Goal: Task Accomplishment & Management: Use online tool/utility

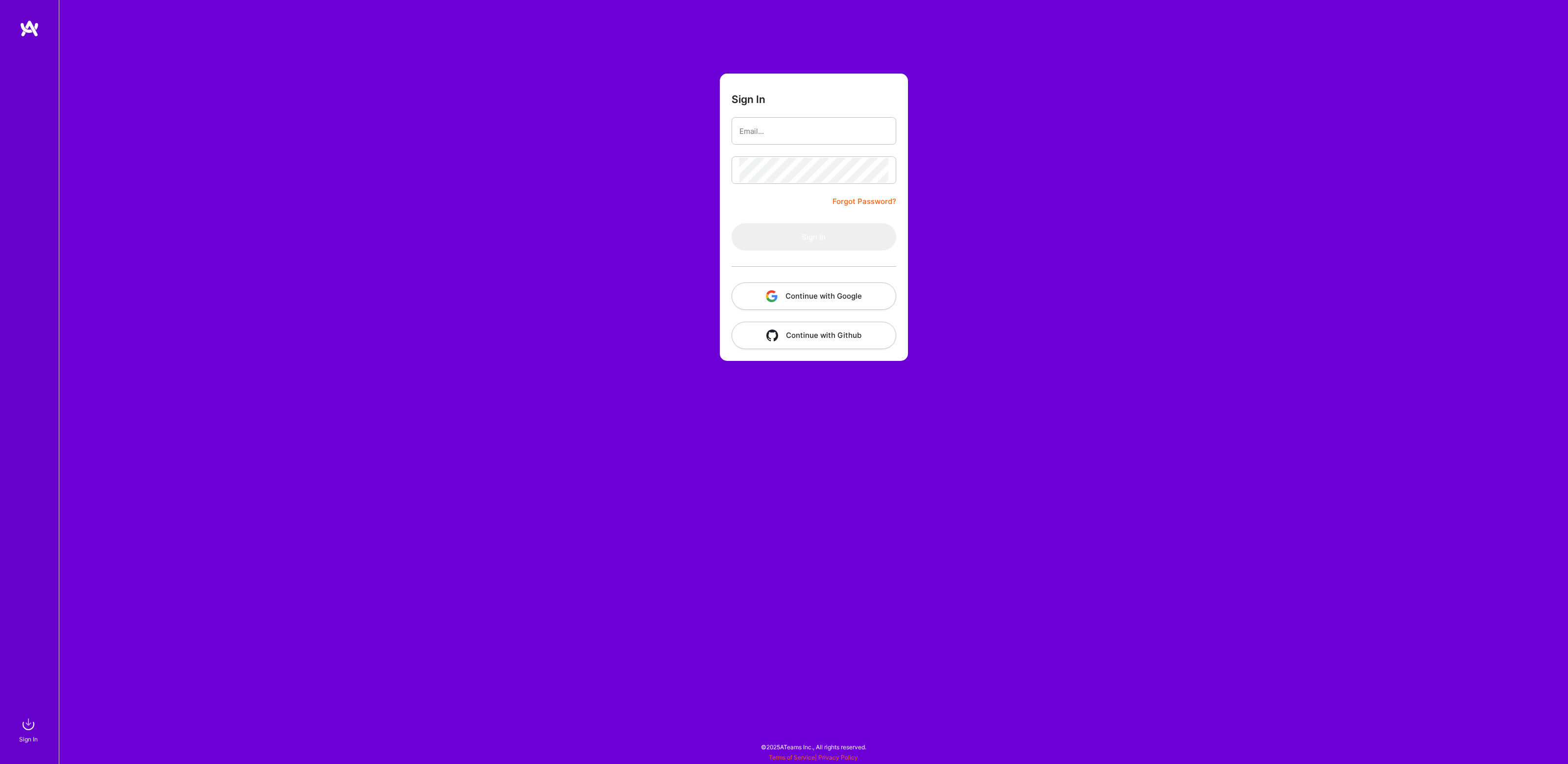
click at [776, 293] on img "button" at bounding box center [771, 295] width 12 height 12
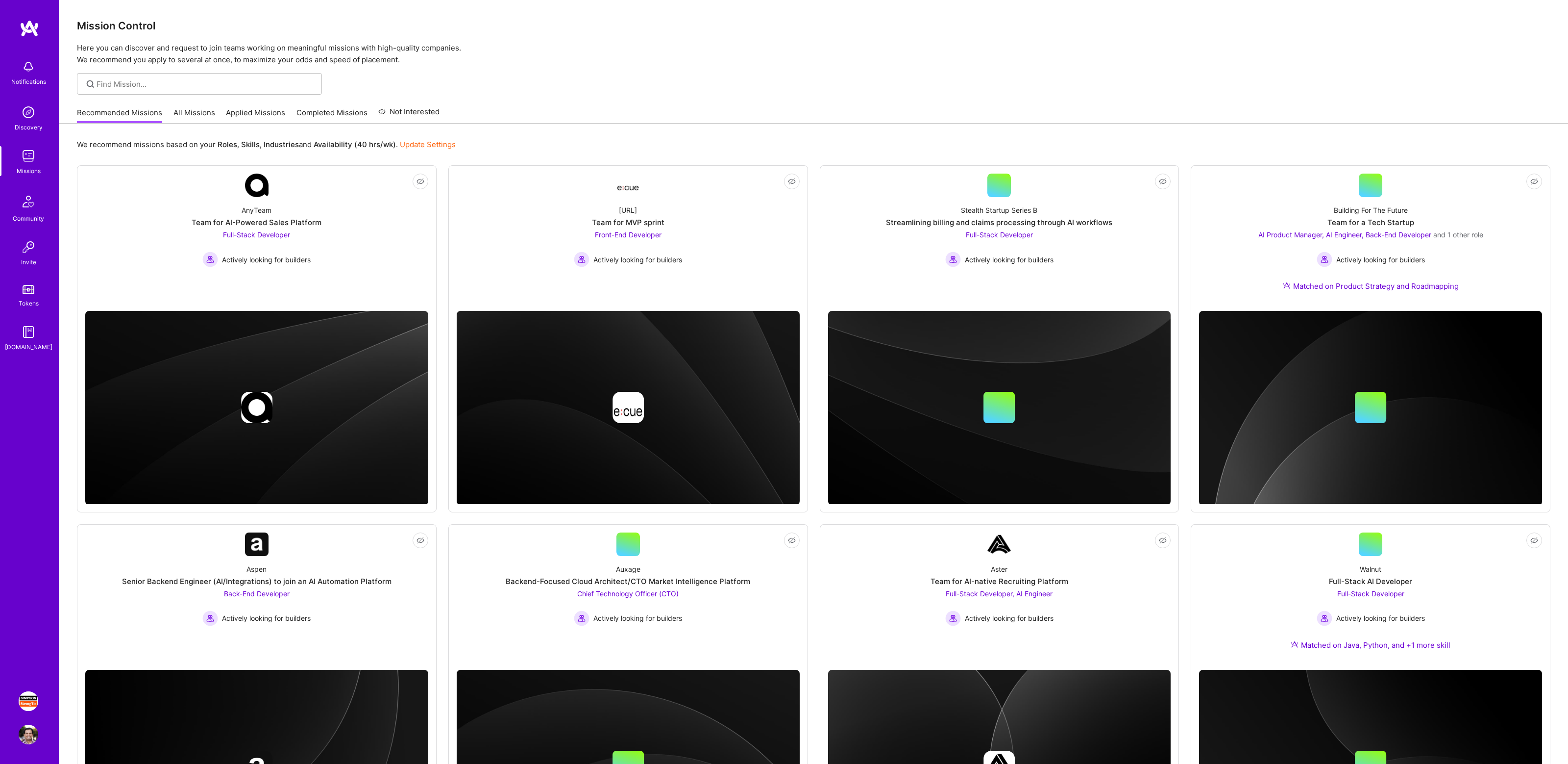
click at [29, 696] on img at bounding box center [29, 701] width 20 height 20
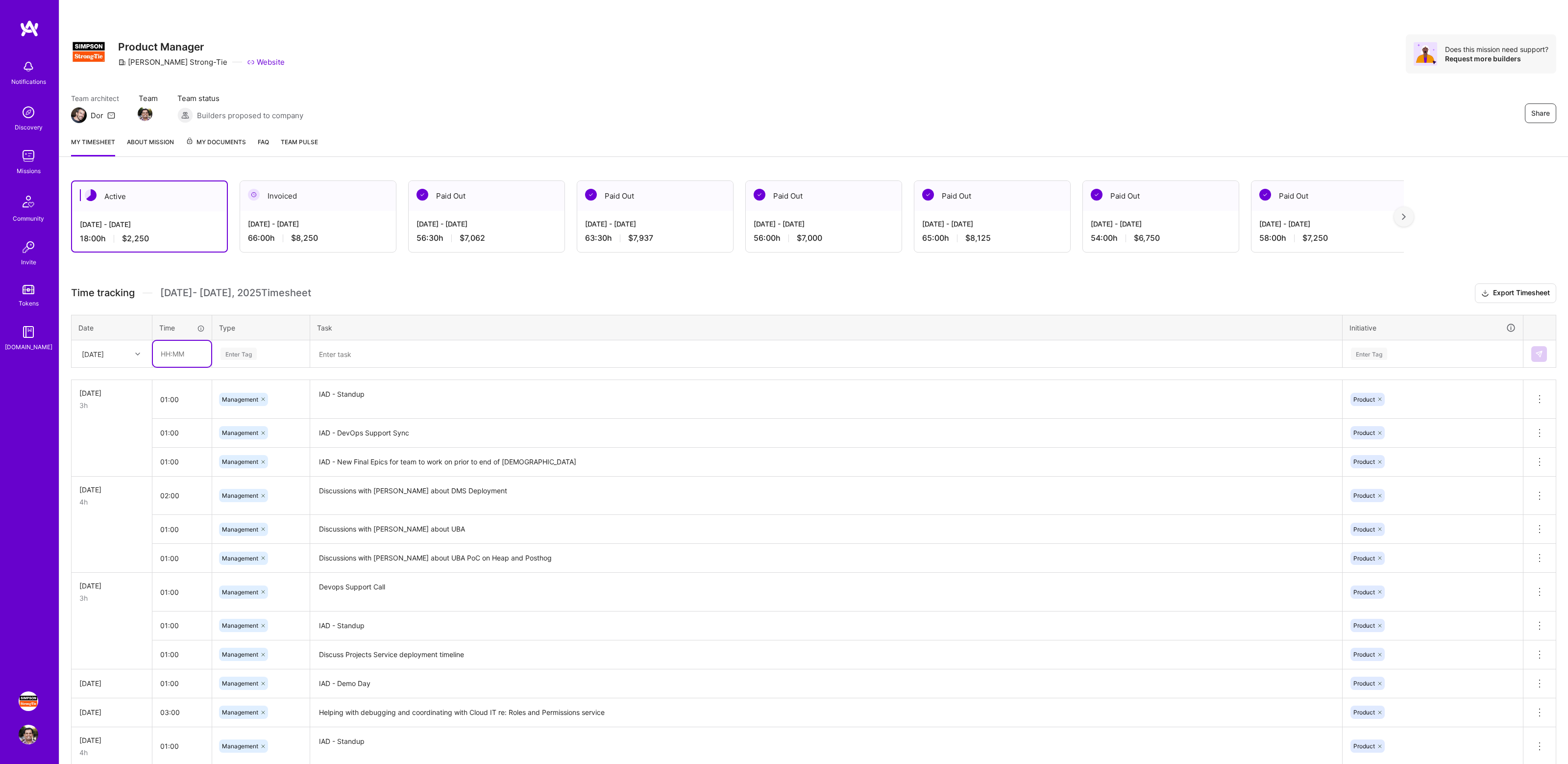
click at [186, 352] on input "text" at bounding box center [181, 353] width 58 height 26
type input "01:00"
type input "man"
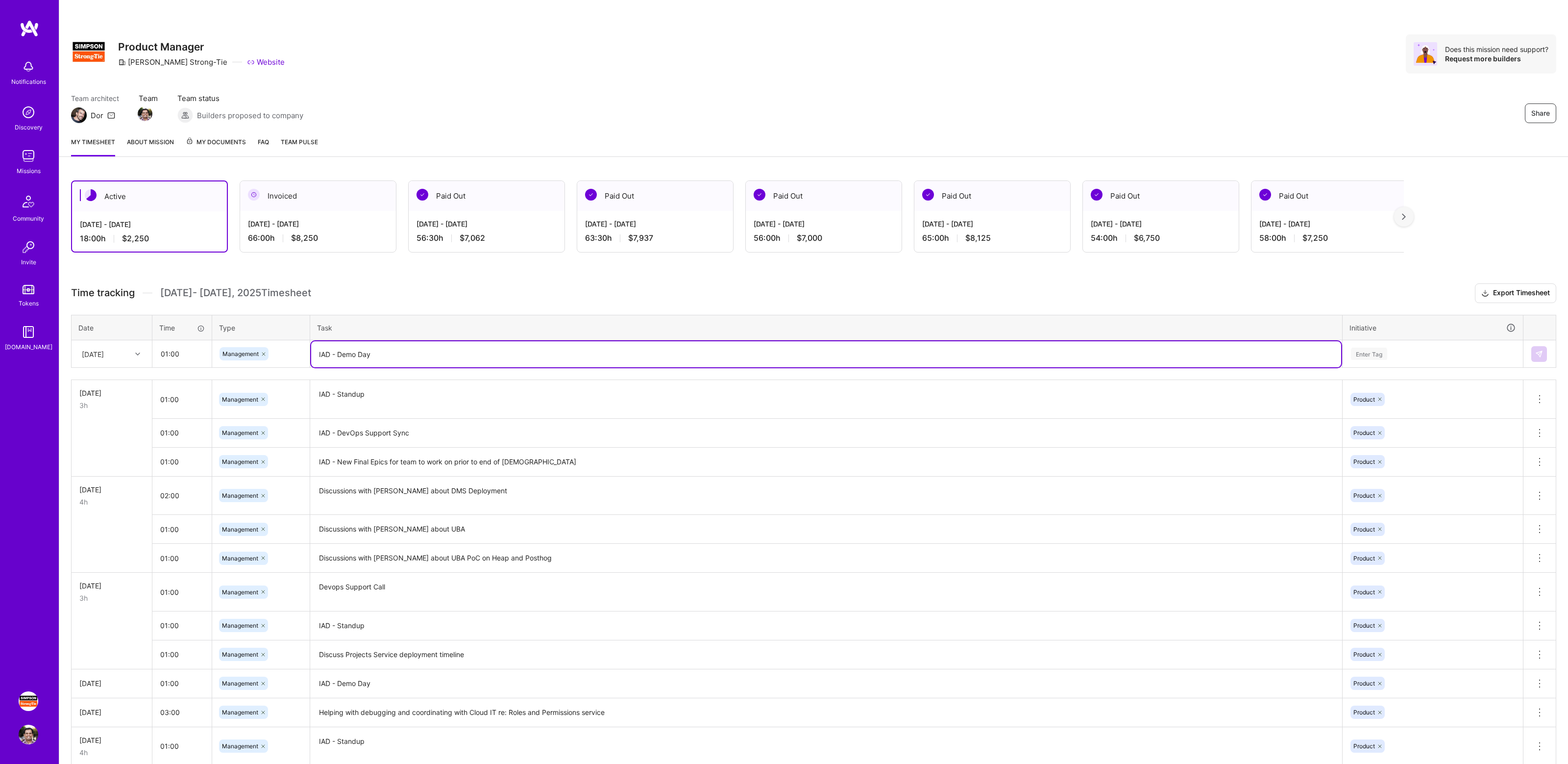
type textarea "IAD - Demo Day"
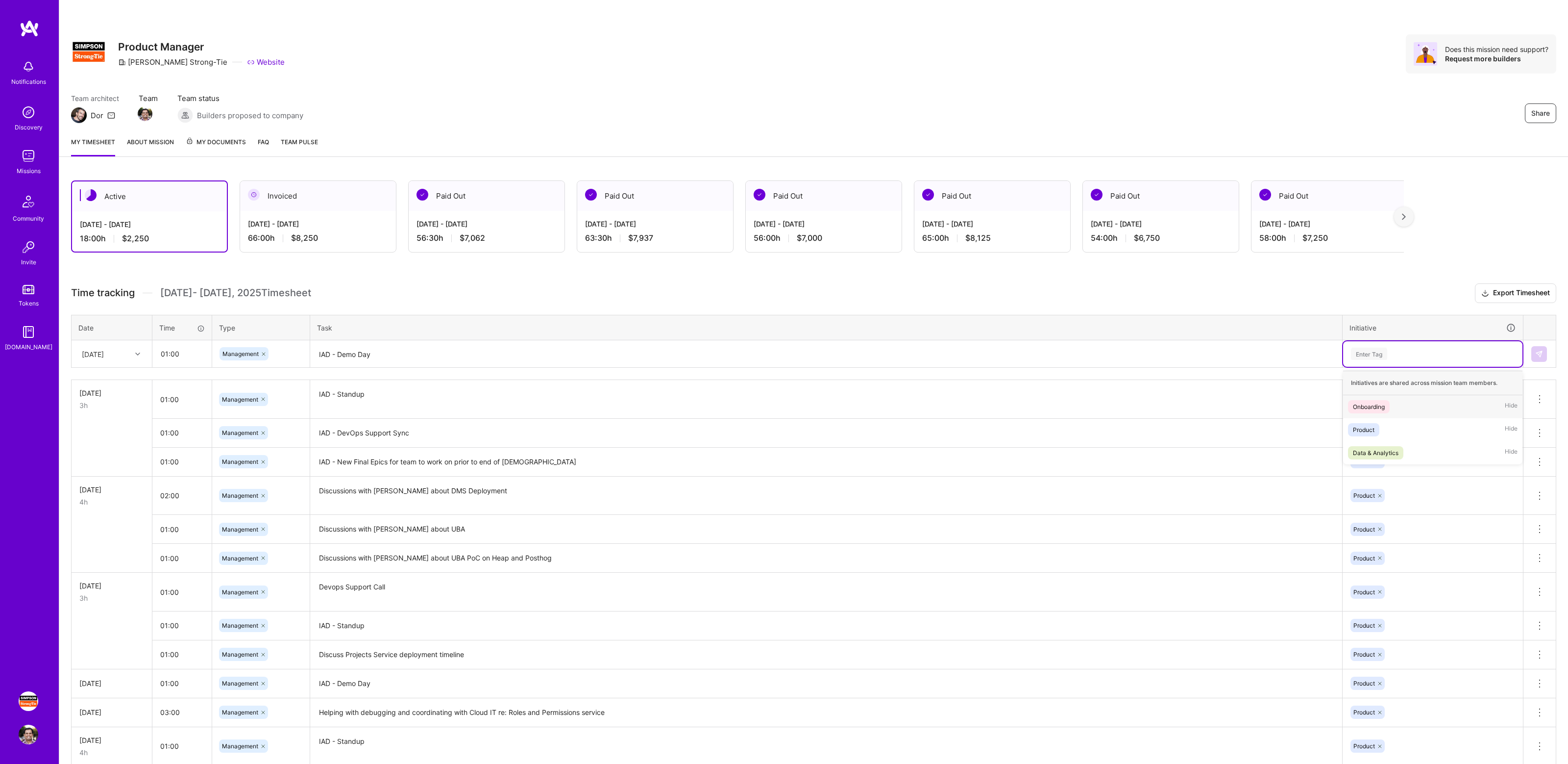
click at [1390, 349] on div "Enter Tag" at bounding box center [1433, 353] width 166 height 12
click at [1384, 426] on div "Product Hide" at bounding box center [1432, 429] width 179 height 23
click at [1539, 350] on img at bounding box center [1539, 353] width 8 height 8
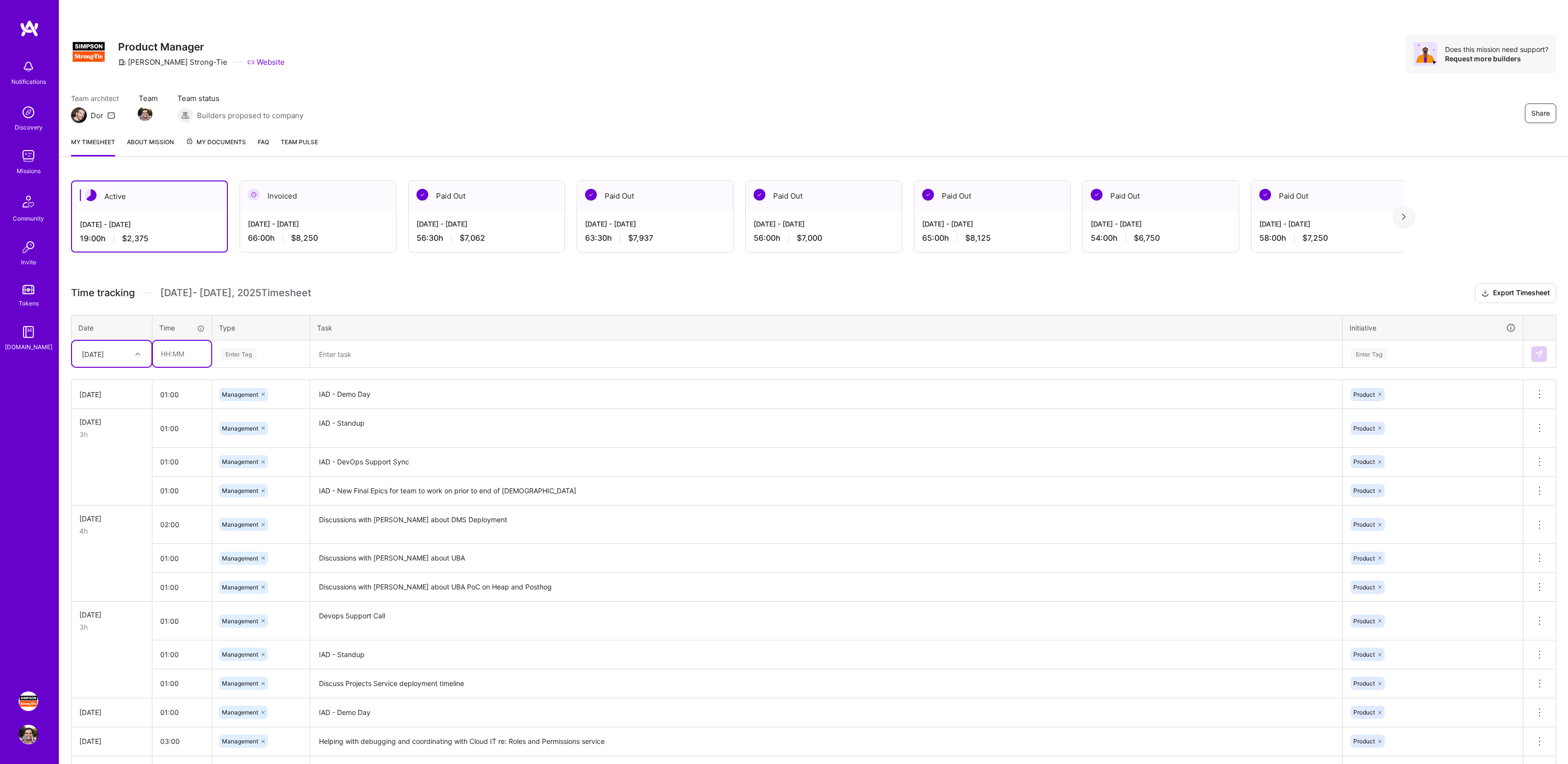
click at [171, 354] on input "text" at bounding box center [181, 353] width 58 height 26
type input "01:00"
type input "man"
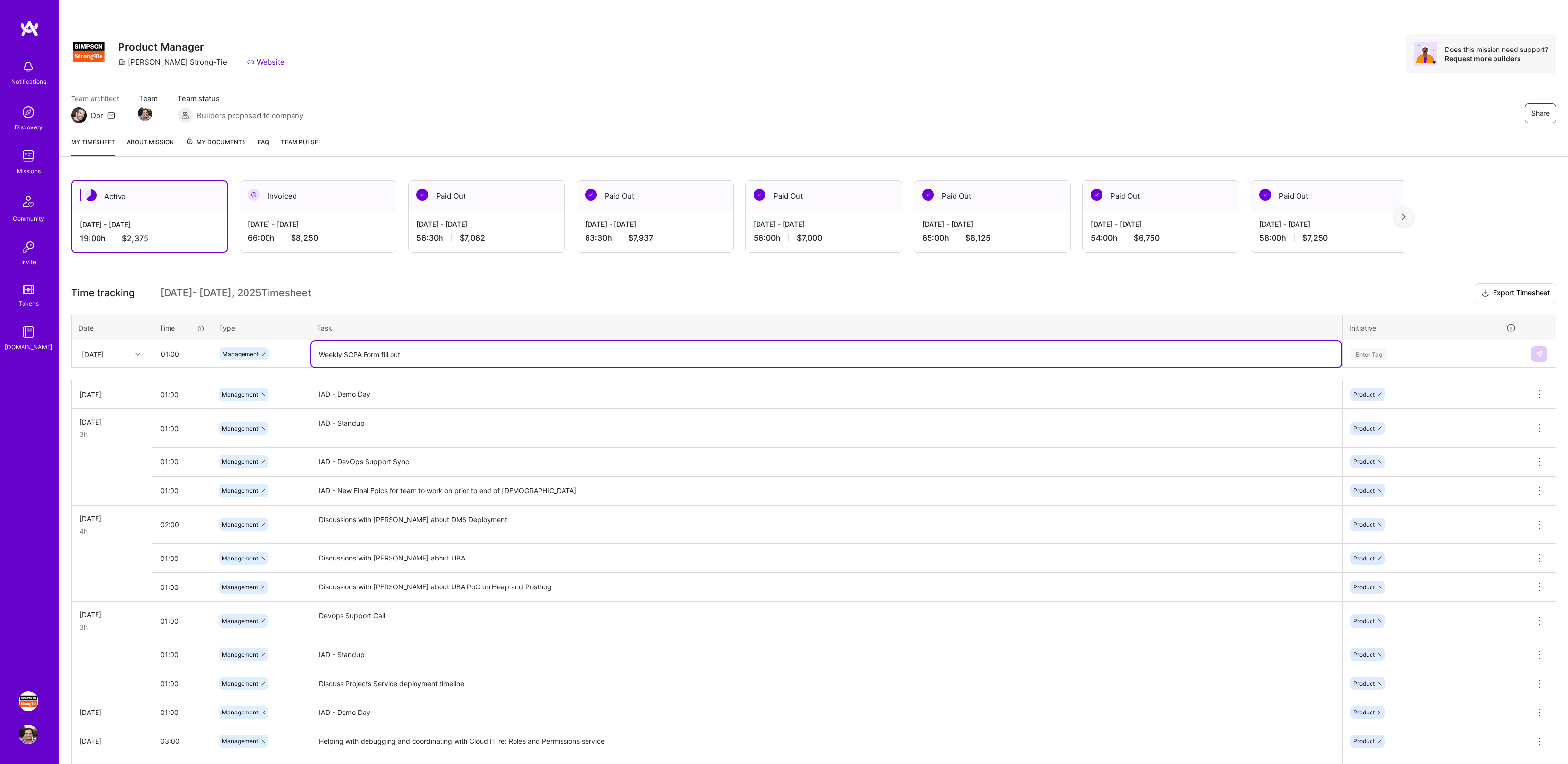
type textarea "Weekly SCPA Form fill out"
click at [1415, 353] on div "Enter Tag" at bounding box center [1433, 353] width 166 height 12
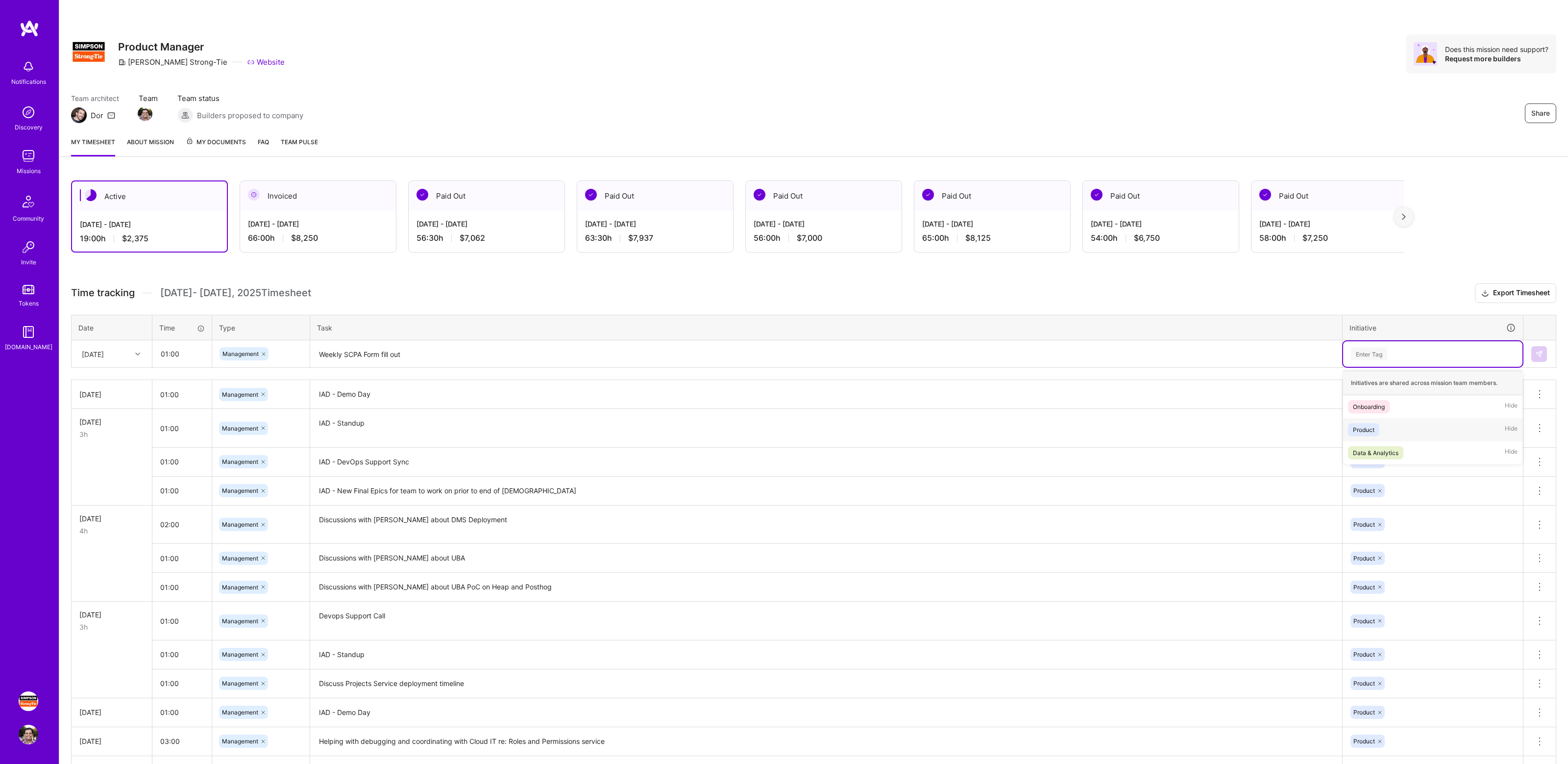
click at [1403, 429] on div "Product Hide" at bounding box center [1432, 429] width 179 height 23
click at [1545, 356] on button at bounding box center [1539, 354] width 16 height 16
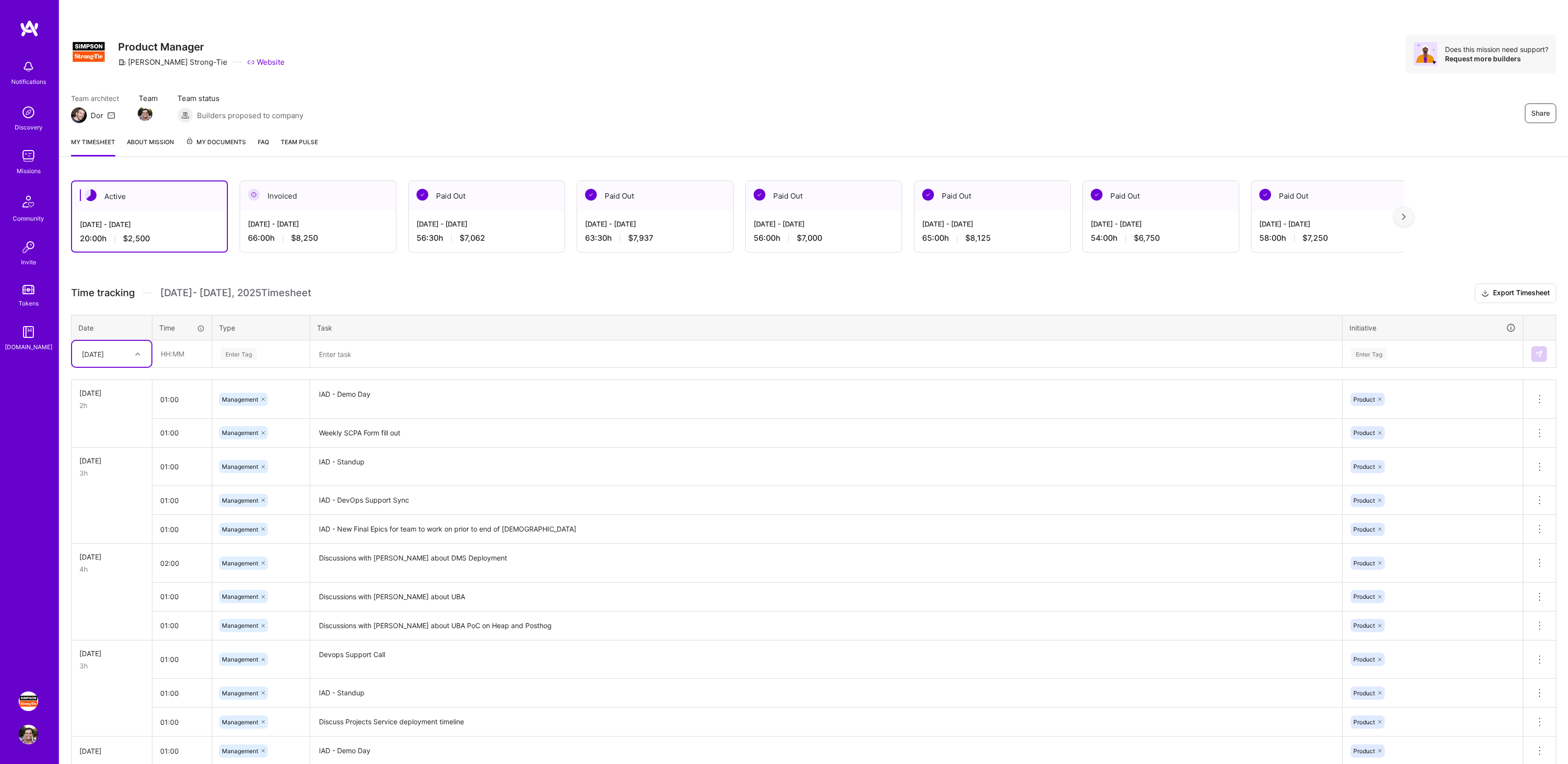
click at [726, 280] on div "Active [DATE] - [DATE] 20:00 h $2,500 Invoiced [DATE] - [DATE] 66:00 h $8,250 P…" at bounding box center [813, 581] width 1509 height 826
click at [1336, 89] on div "Share Product Manager [PERSON_NAME]-Tie Website Does this mission need support?…" at bounding box center [813, 64] width 1509 height 129
